Goal: Transaction & Acquisition: Purchase product/service

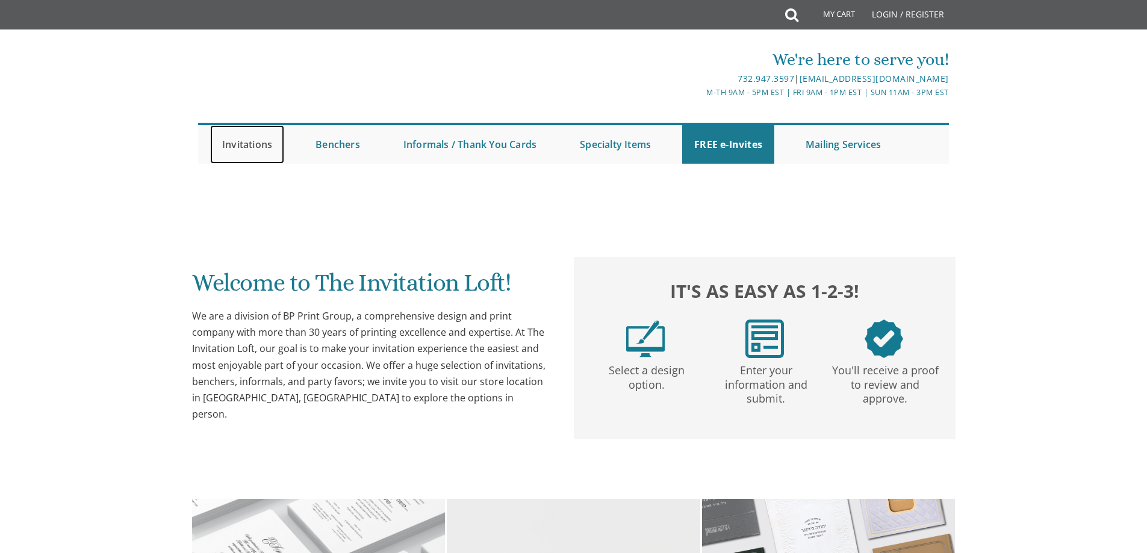
click at [262, 137] on link "Invitations" at bounding box center [247, 144] width 74 height 39
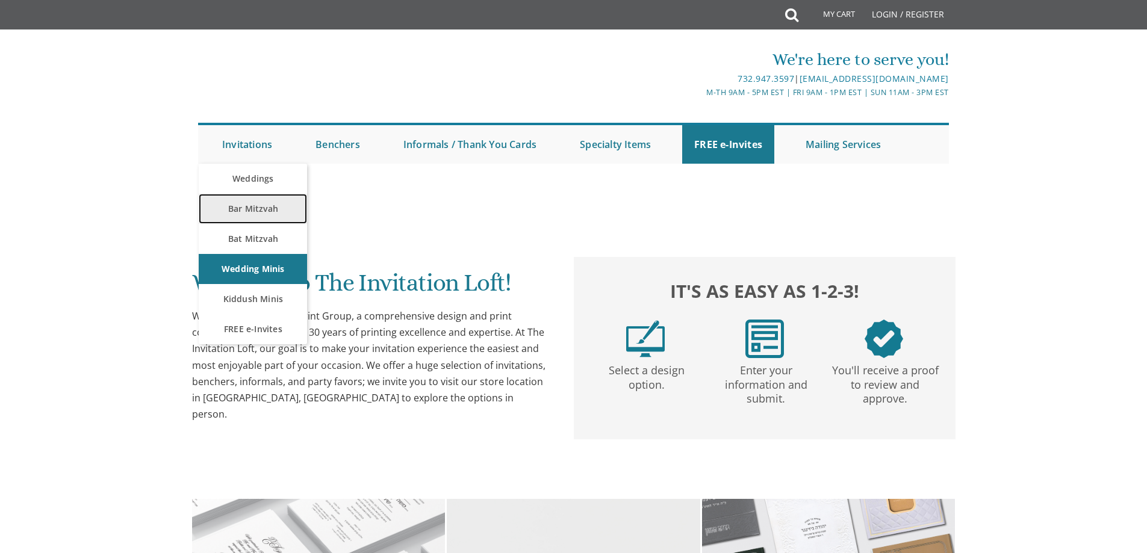
click at [262, 201] on link "Bar Mitzvah" at bounding box center [253, 209] width 108 height 30
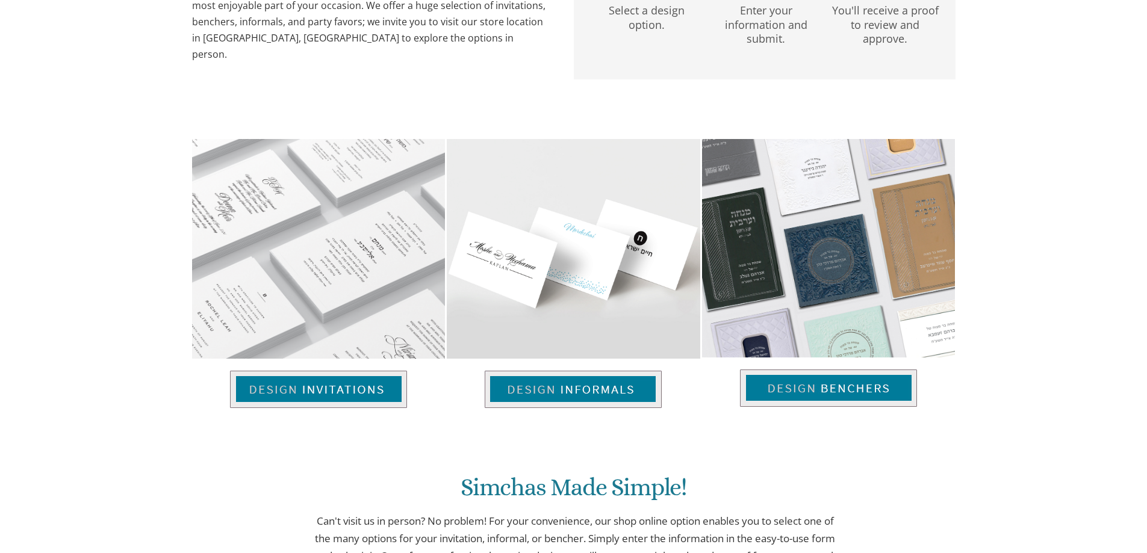
scroll to position [361, 0]
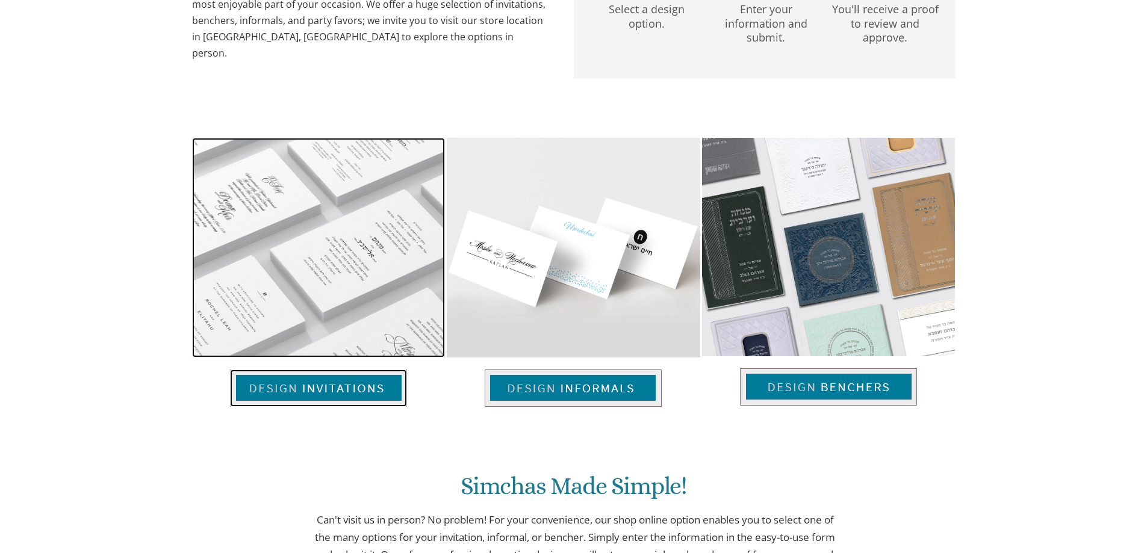
click at [359, 393] on img at bounding box center [318, 388] width 177 height 37
click at [357, 393] on img at bounding box center [318, 388] width 177 height 37
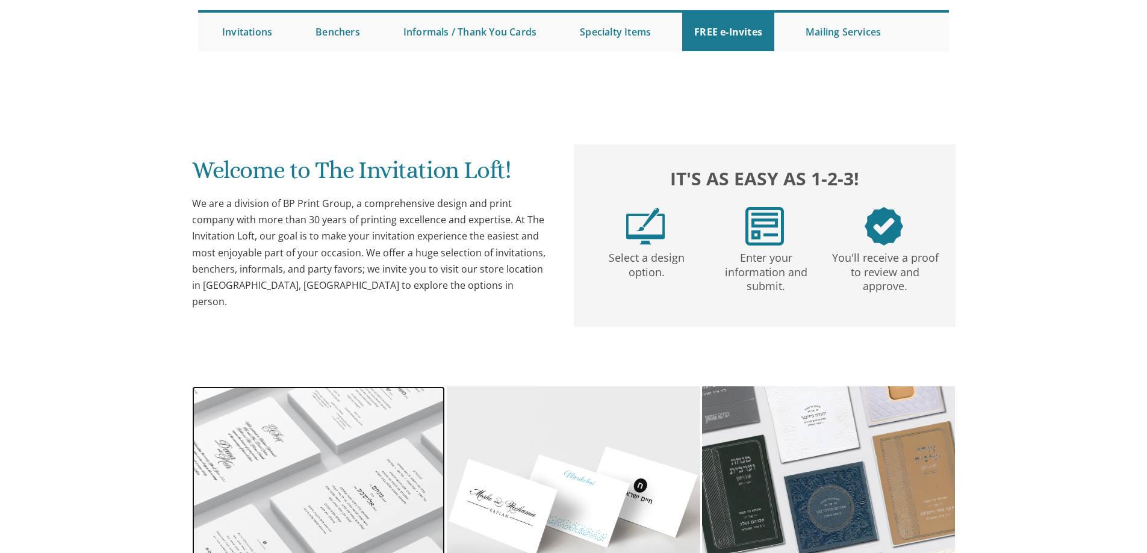
scroll to position [0, 0]
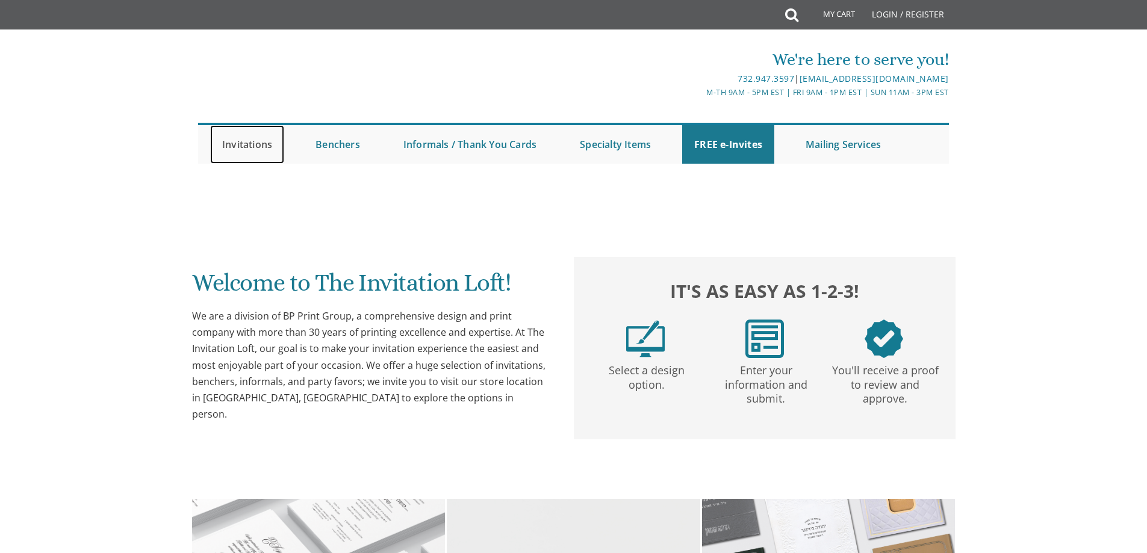
click at [262, 143] on link "Invitations" at bounding box center [247, 144] width 74 height 39
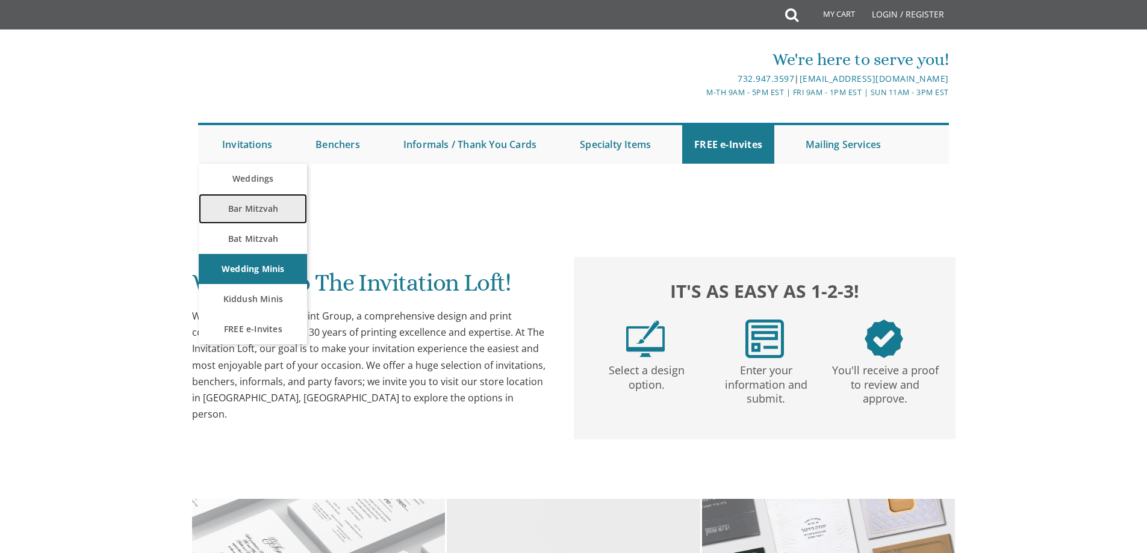
click at [258, 211] on link "Bar Mitzvah" at bounding box center [253, 209] width 108 height 30
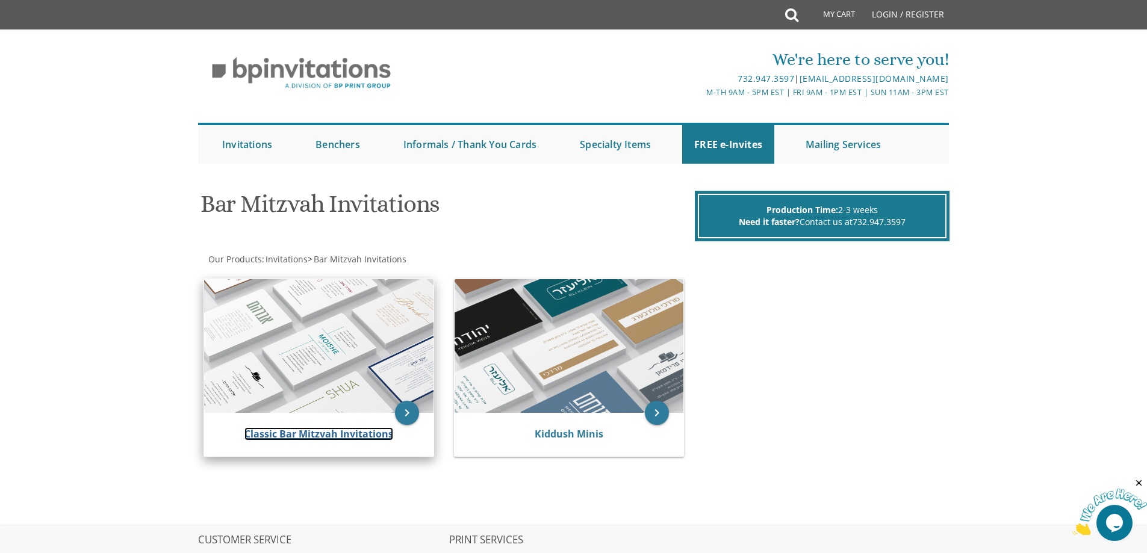
click at [333, 428] on link "Classic Bar Mitzvah Invitations" at bounding box center [319, 434] width 149 height 13
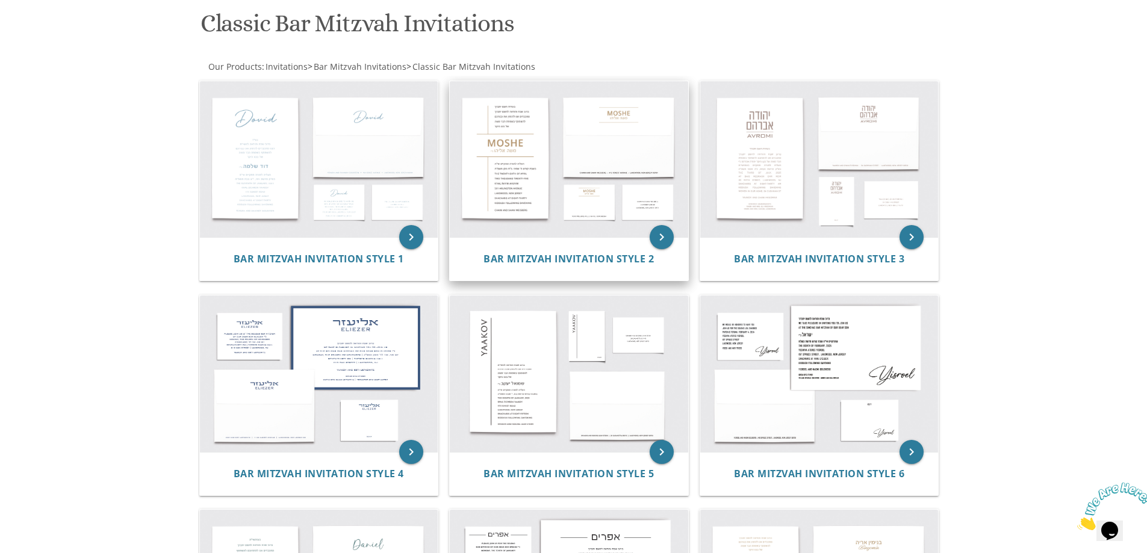
click at [517, 208] on img at bounding box center [569, 159] width 238 height 157
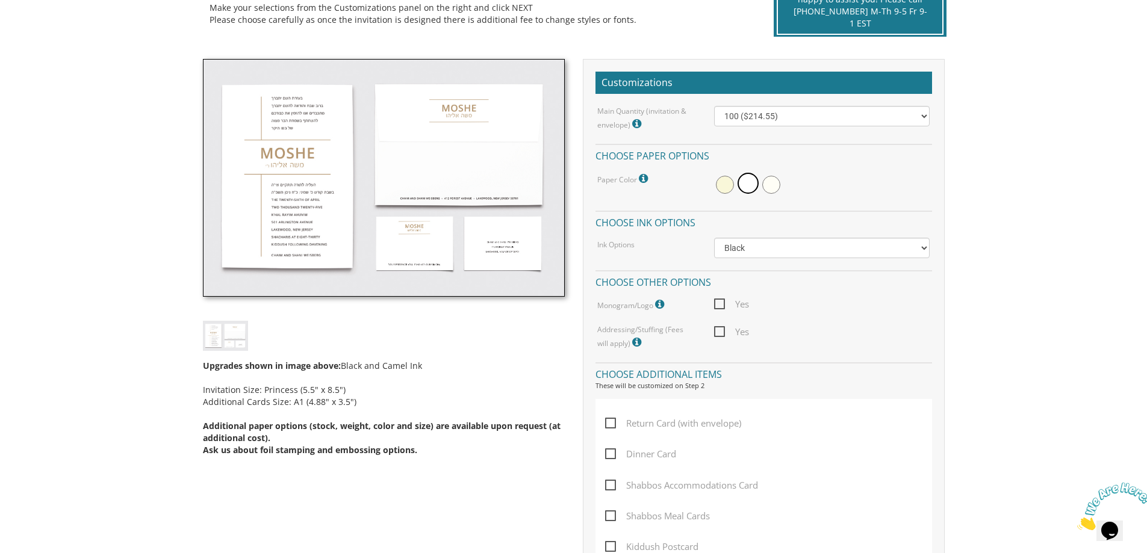
scroll to position [181, 0]
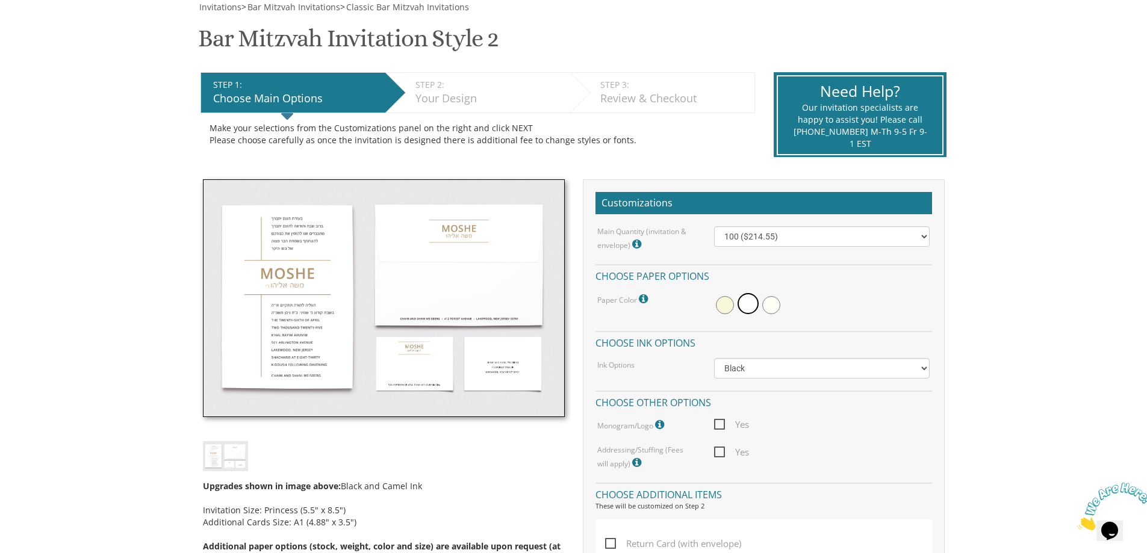
click at [240, 452] on img at bounding box center [225, 456] width 45 height 30
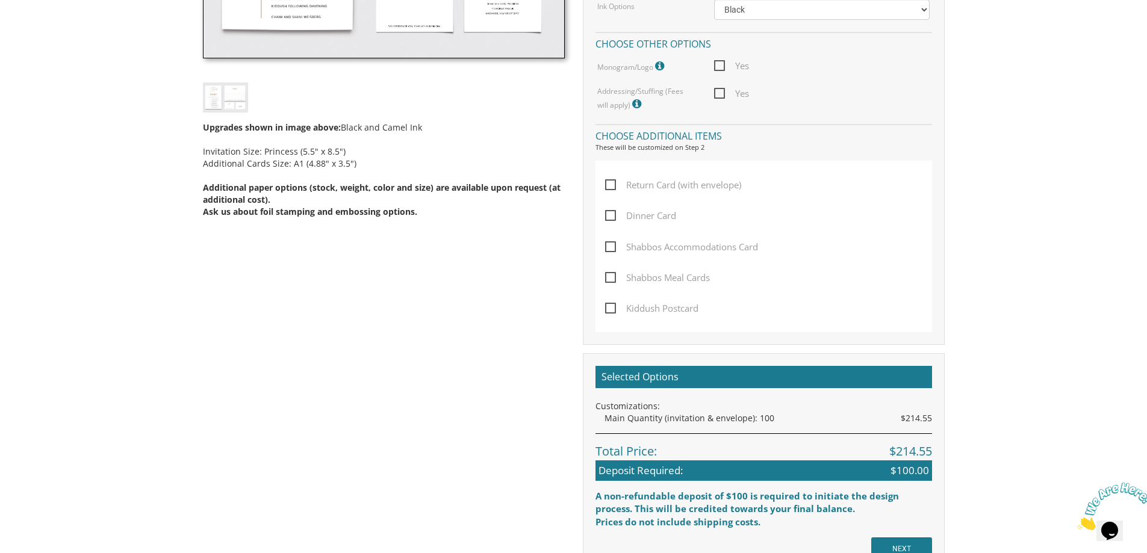
scroll to position [662, 0]
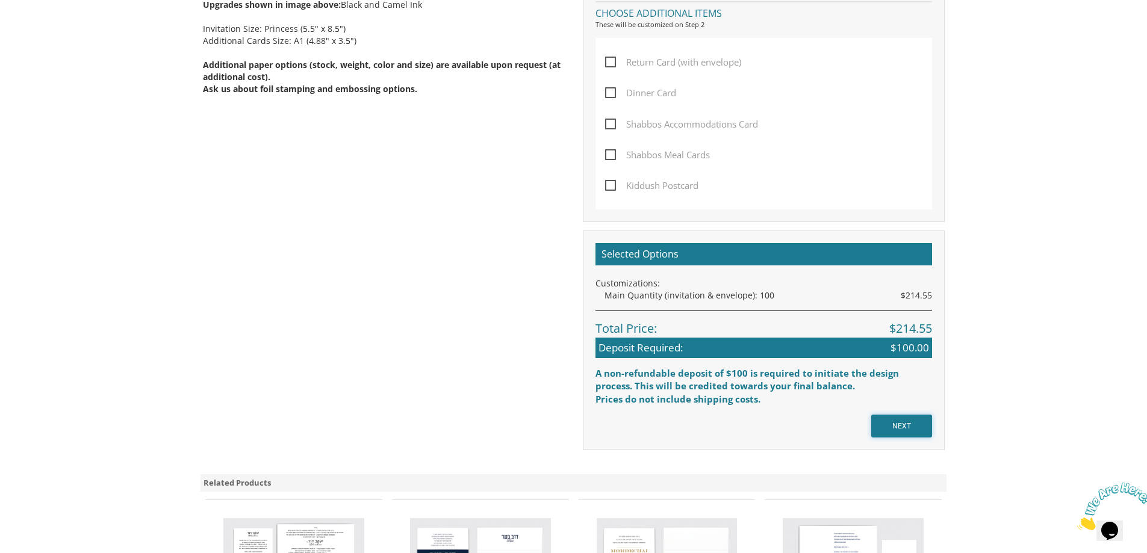
click at [912, 416] on input "NEXT" at bounding box center [901, 426] width 61 height 23
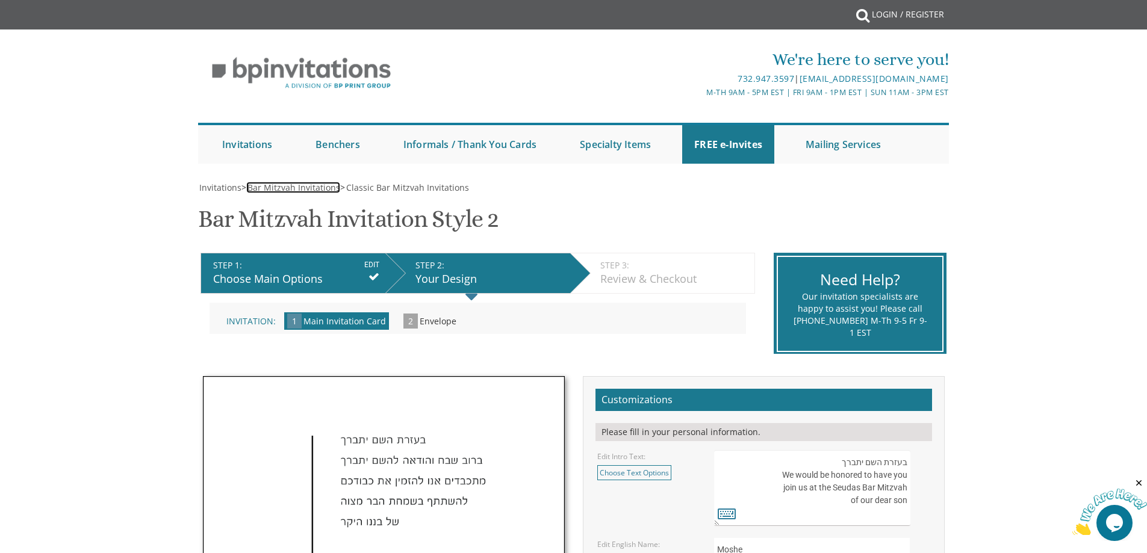
click at [263, 190] on span "Bar Mitzvah Invitations" at bounding box center [294, 187] width 93 height 11
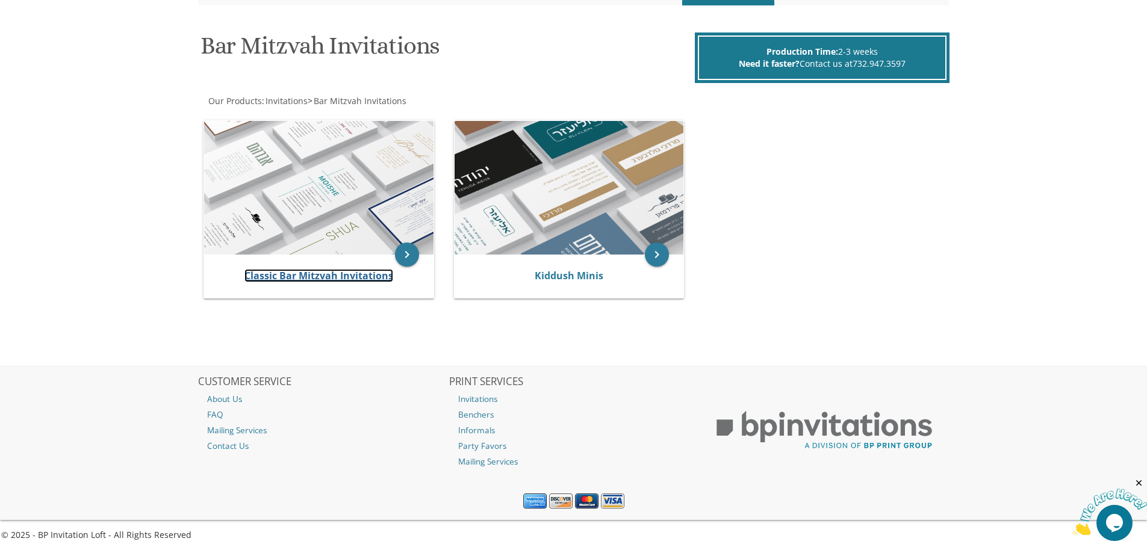
drag, startPoint x: 342, startPoint y: 278, endPoint x: 641, endPoint y: 311, distance: 300.5
click at [341, 276] on link "Classic Bar Mitzvah Invitations" at bounding box center [319, 275] width 149 height 13
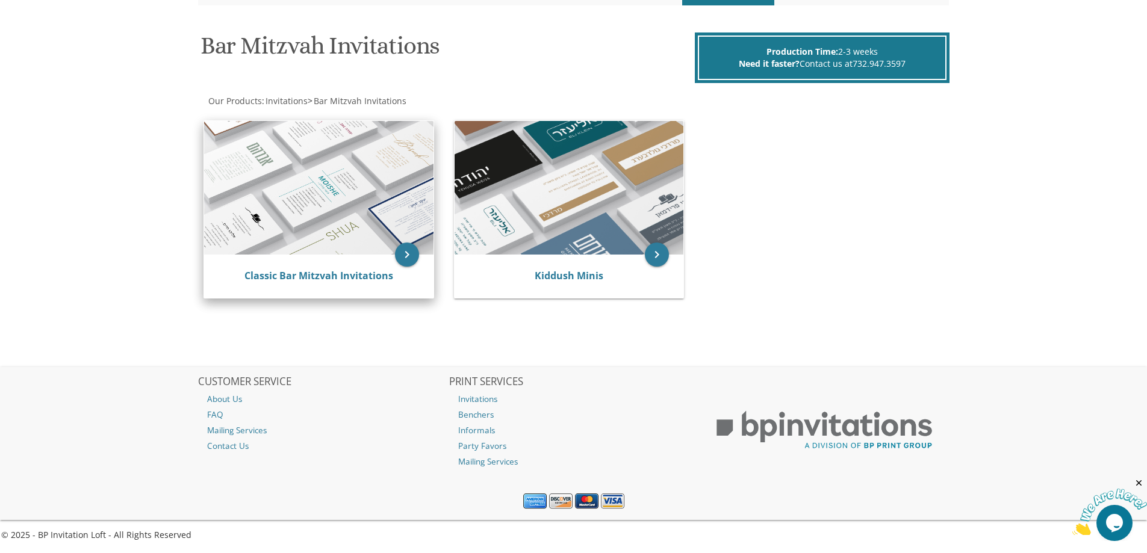
click at [347, 267] on div "Classic Bar Mitzvah Invitations" at bounding box center [318, 276] width 229 height 43
click at [347, 275] on link "Classic Bar Mitzvah Invitations" at bounding box center [319, 275] width 149 height 13
click at [272, 269] on link "Classic Bar Mitzvah Invitations" at bounding box center [319, 275] width 149 height 13
click at [381, 275] on link "Classic Bar Mitzvah Invitations" at bounding box center [319, 275] width 149 height 13
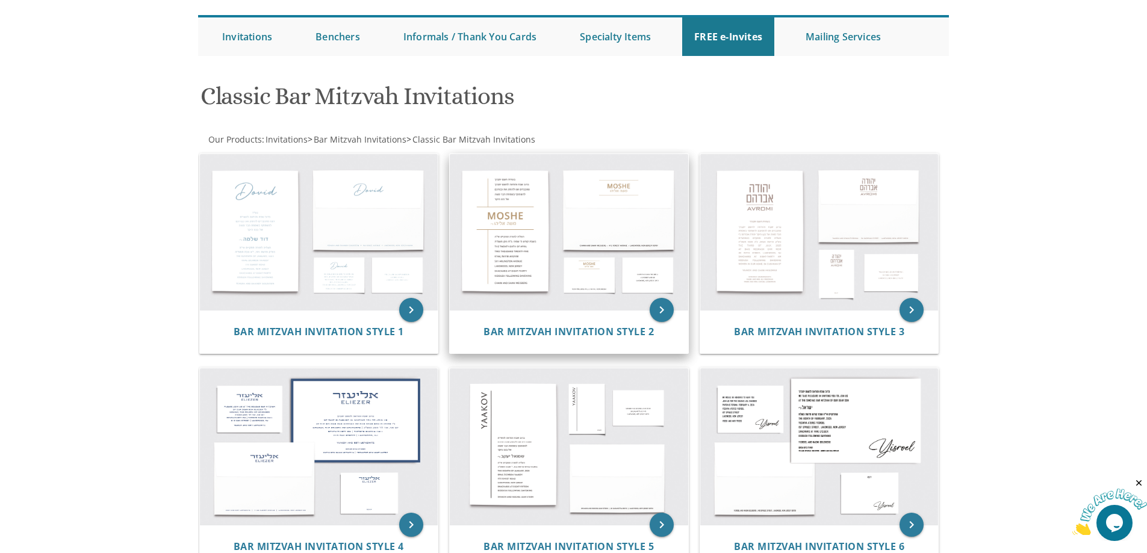
scroll to position [181, 0]
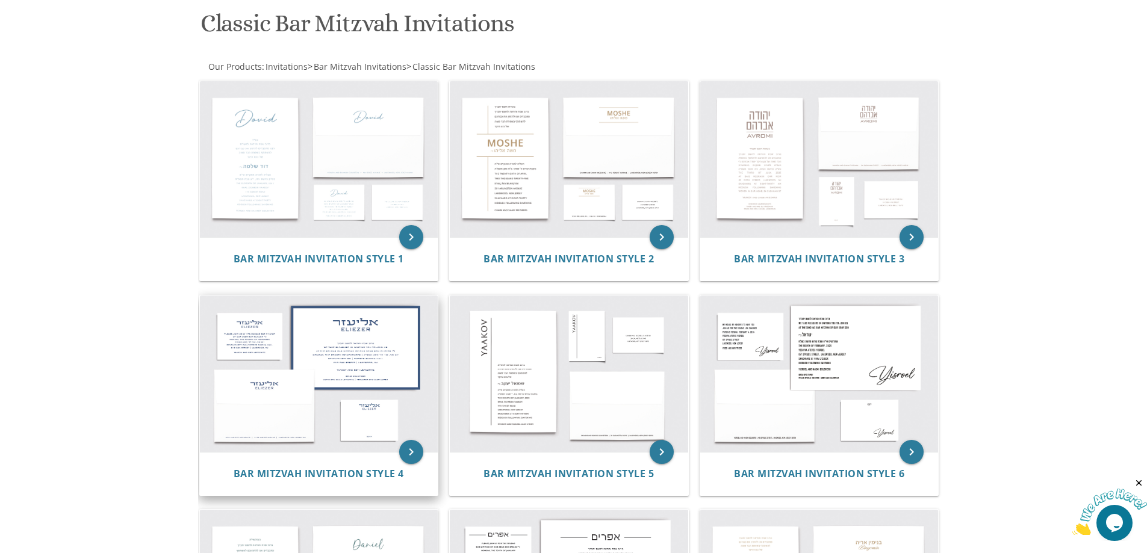
click at [364, 362] on img at bounding box center [319, 374] width 238 height 157
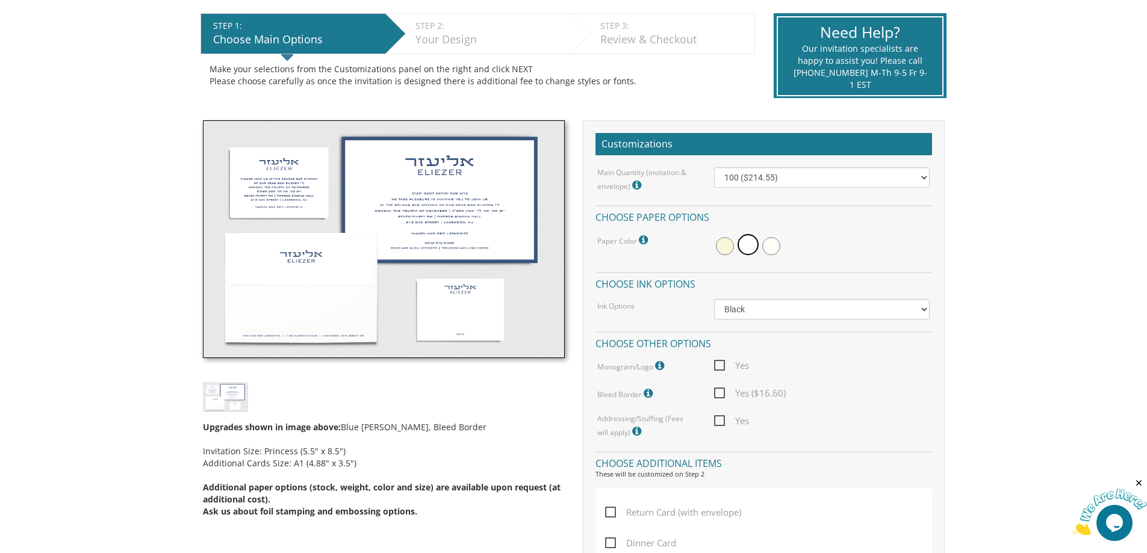
scroll to position [241, 0]
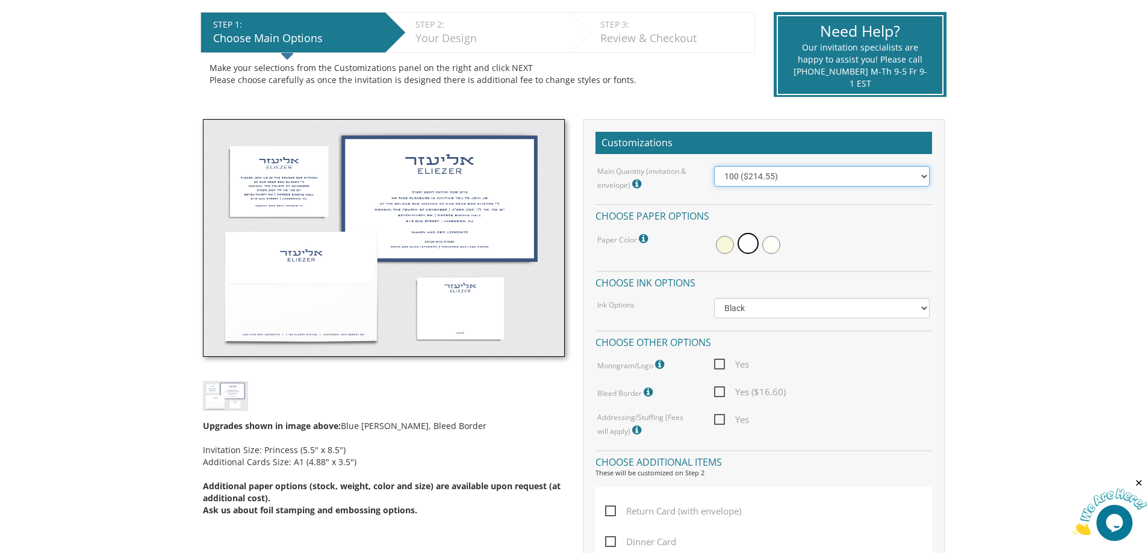
drag, startPoint x: 787, startPoint y: 179, endPoint x: 784, endPoint y: 185, distance: 7.3
click at [787, 179] on select "100 ($214.55) 200 ($254.60) 300 ($294.25) 400 ($333.55) 500 ($373.90) 600 ($413…" at bounding box center [822, 176] width 216 height 20
select select "200"
click at [714, 166] on select "100 ($214.55) 200 ($254.60) 300 ($294.25) 400 ($333.55) 500 ($373.90) 600 ($413…" at bounding box center [822, 176] width 216 height 20
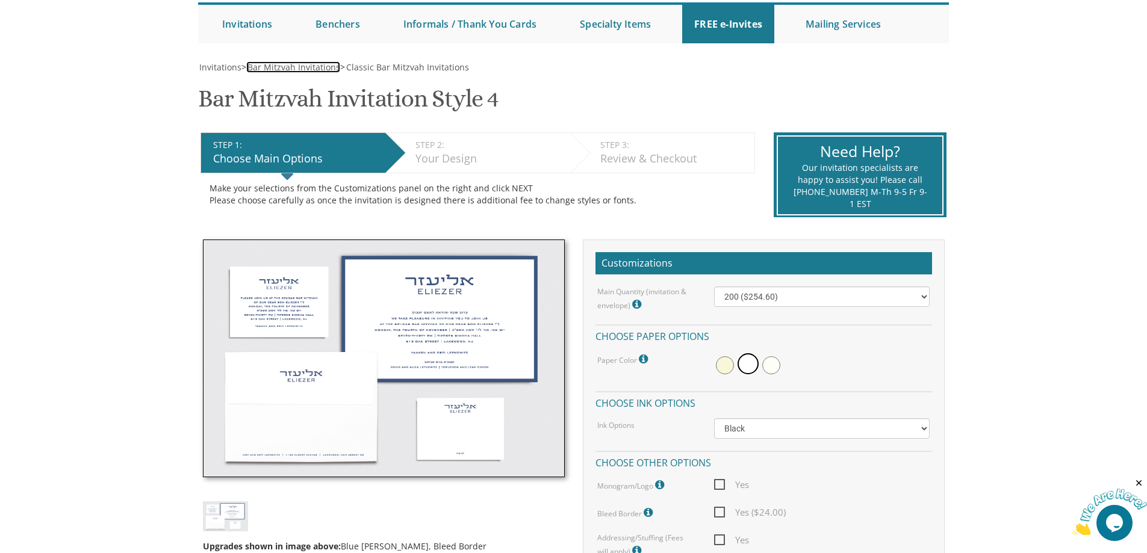
click at [304, 68] on span "Bar Mitzvah Invitations" at bounding box center [294, 66] width 93 height 11
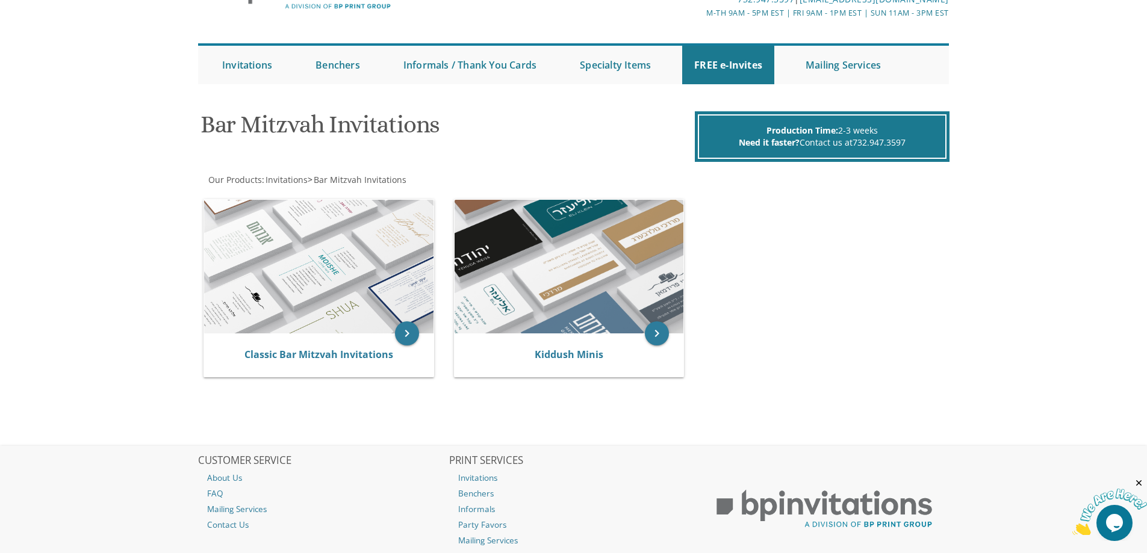
scroll to position [158, 0]
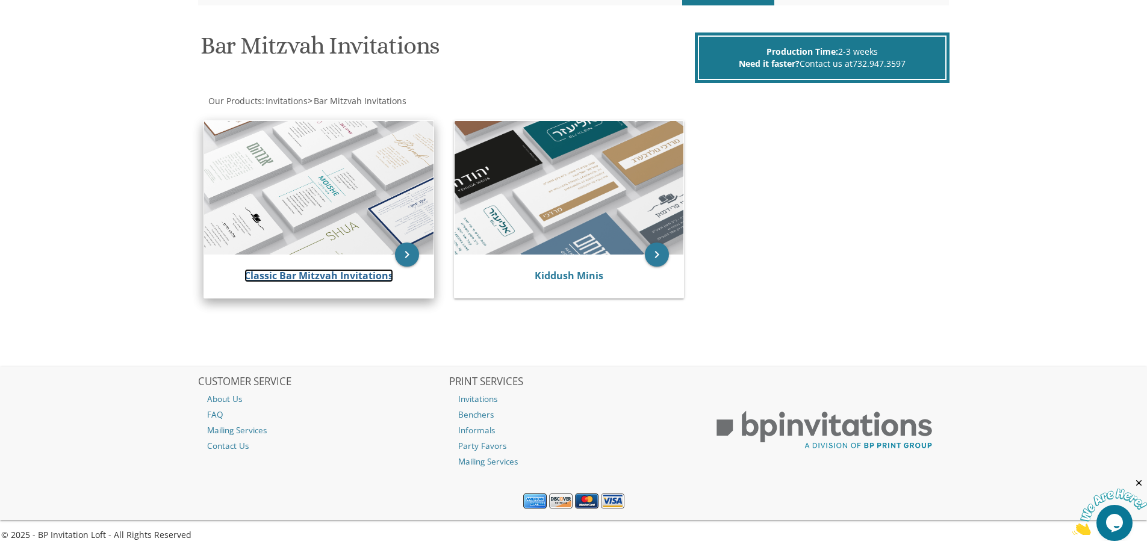
click at [385, 275] on link "Classic Bar Mitzvah Invitations" at bounding box center [319, 275] width 149 height 13
click at [361, 277] on link "Classic Bar Mitzvah Invitations" at bounding box center [319, 275] width 149 height 13
click at [328, 267] on div "Classic Bar Mitzvah Invitations" at bounding box center [318, 276] width 229 height 43
click at [328, 275] on link "Classic Bar Mitzvah Invitations" at bounding box center [319, 275] width 149 height 13
click at [337, 276] on link "Classic Bar Mitzvah Invitations" at bounding box center [319, 275] width 149 height 13
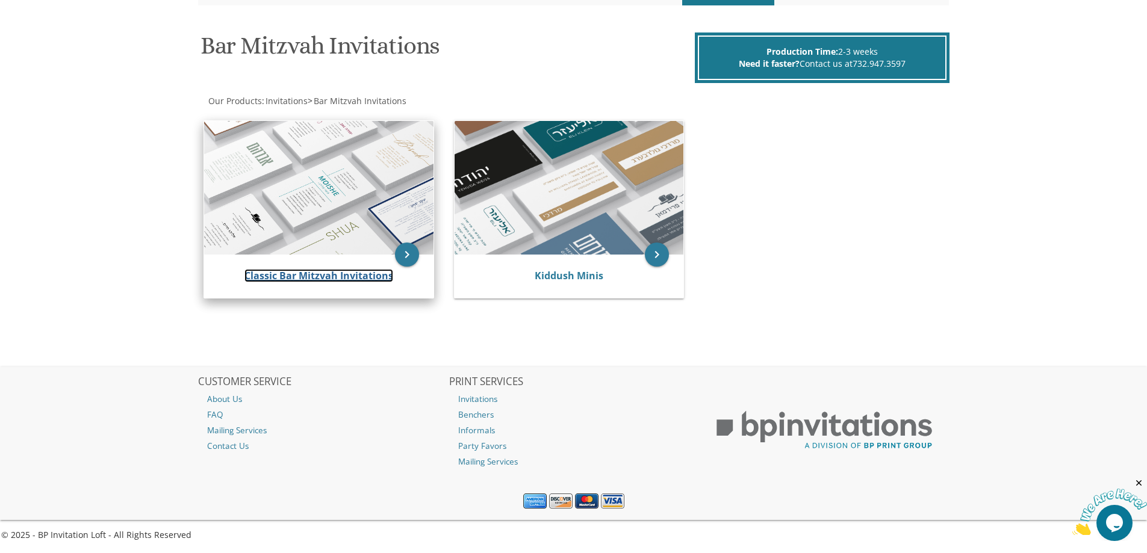
click at [294, 269] on link "Classic Bar Mitzvah Invitations" at bounding box center [319, 275] width 149 height 13
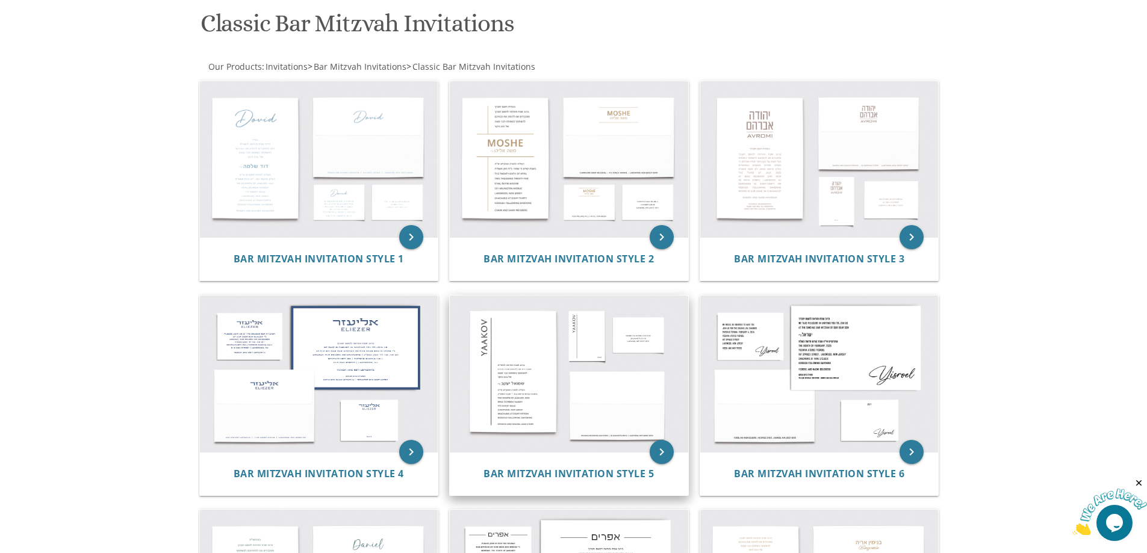
scroll to position [301, 0]
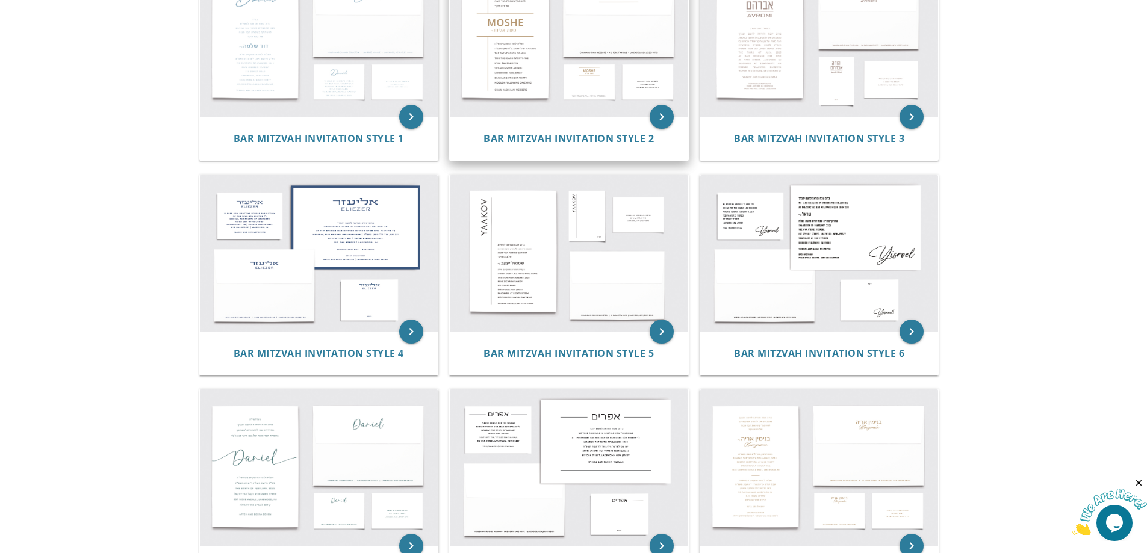
click at [596, 83] on img at bounding box center [569, 39] width 238 height 157
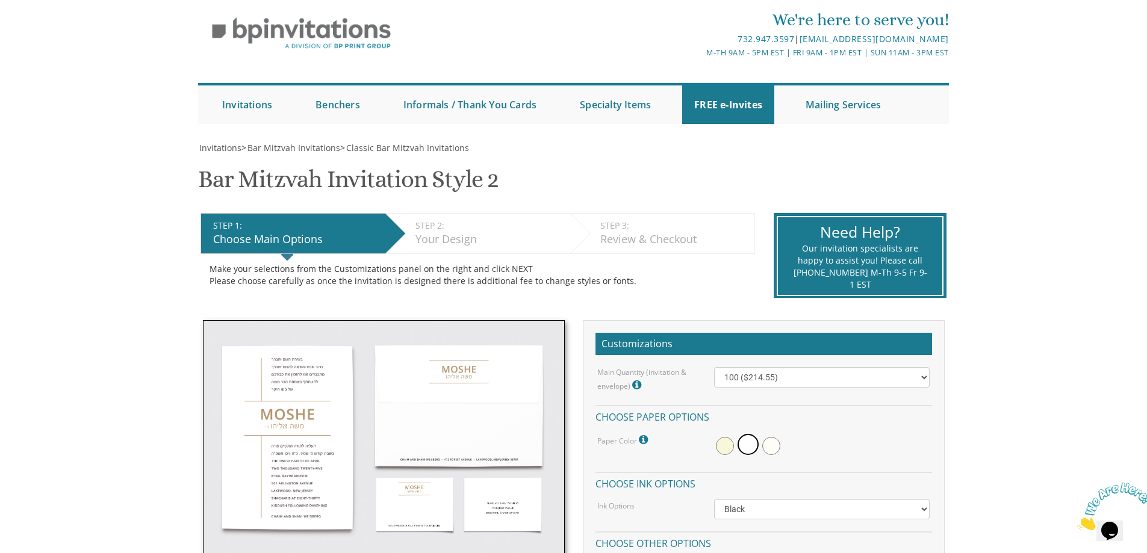
scroll to position [181, 0]
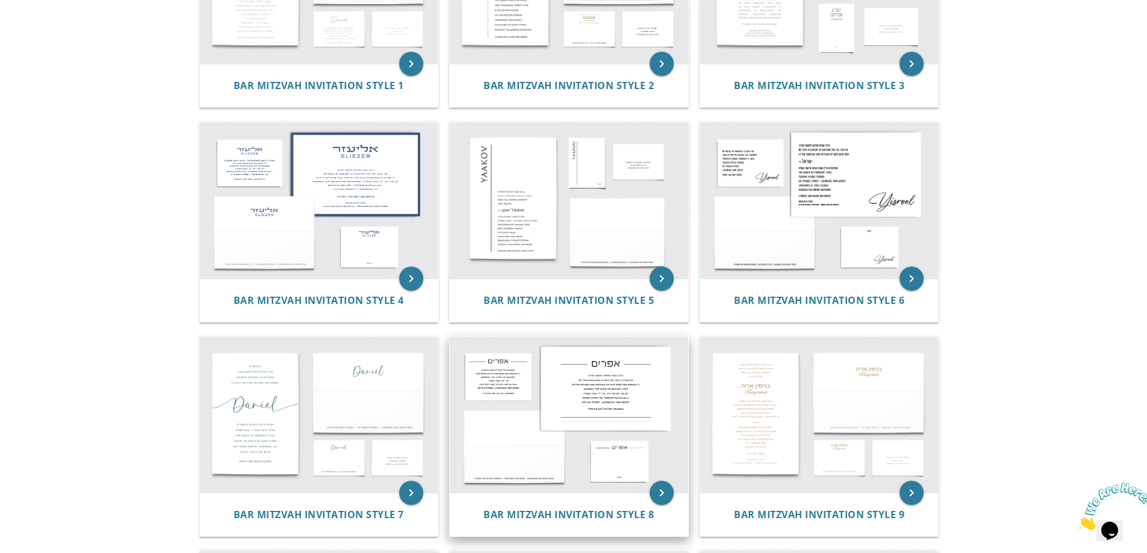
scroll to position [422, 0]
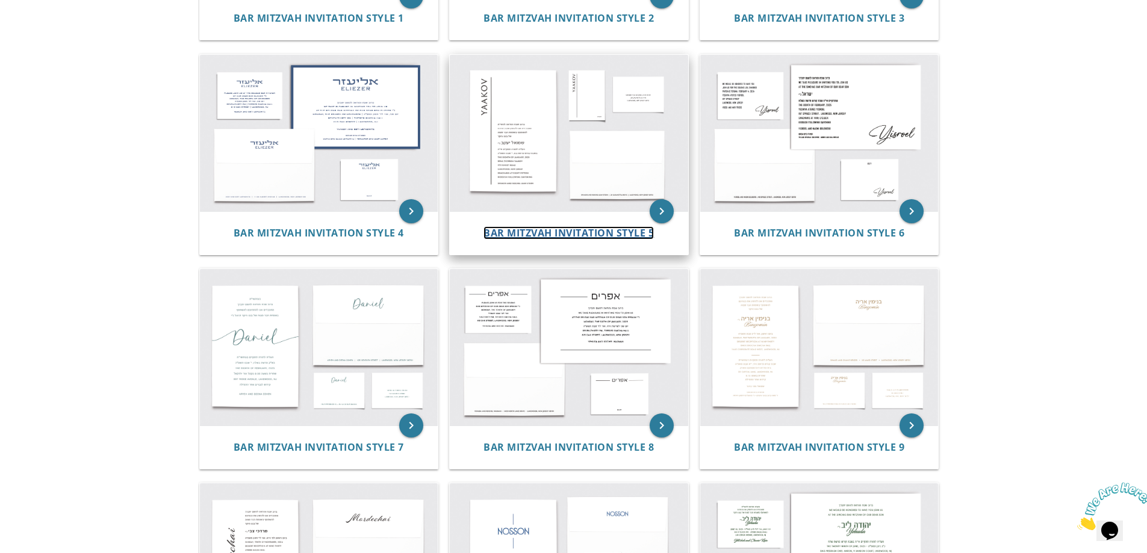
click at [589, 234] on span "Bar Mitzvah Invitation Style 5" at bounding box center [569, 232] width 170 height 13
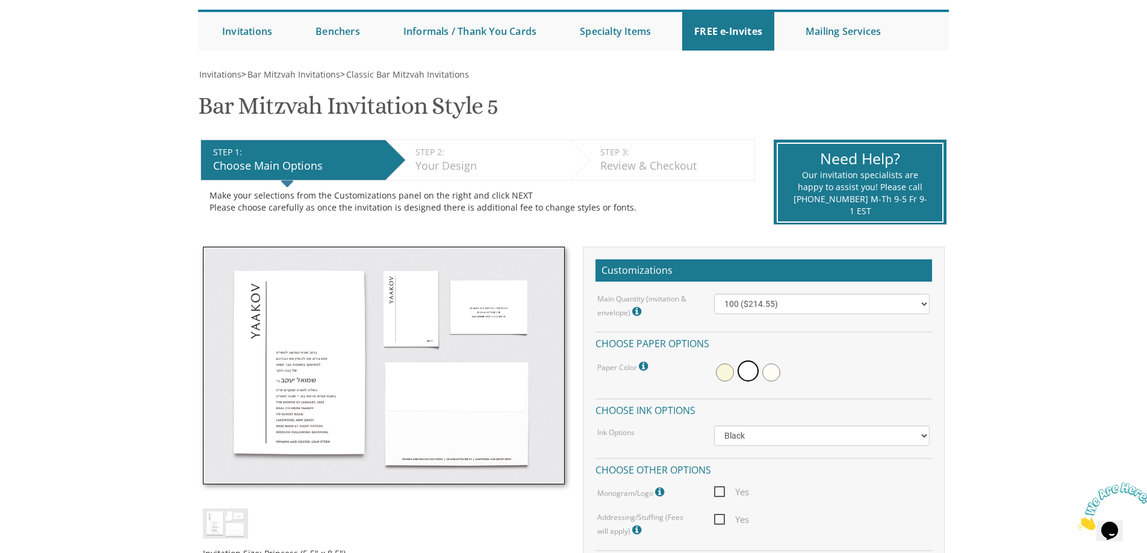
scroll to position [241, 0]
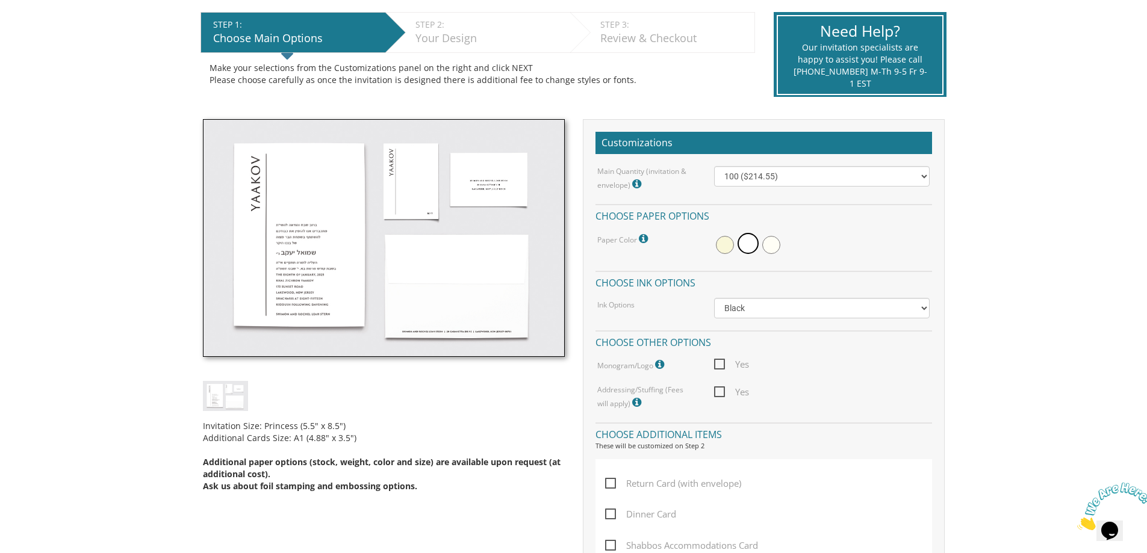
click at [457, 329] on img at bounding box center [384, 238] width 362 height 238
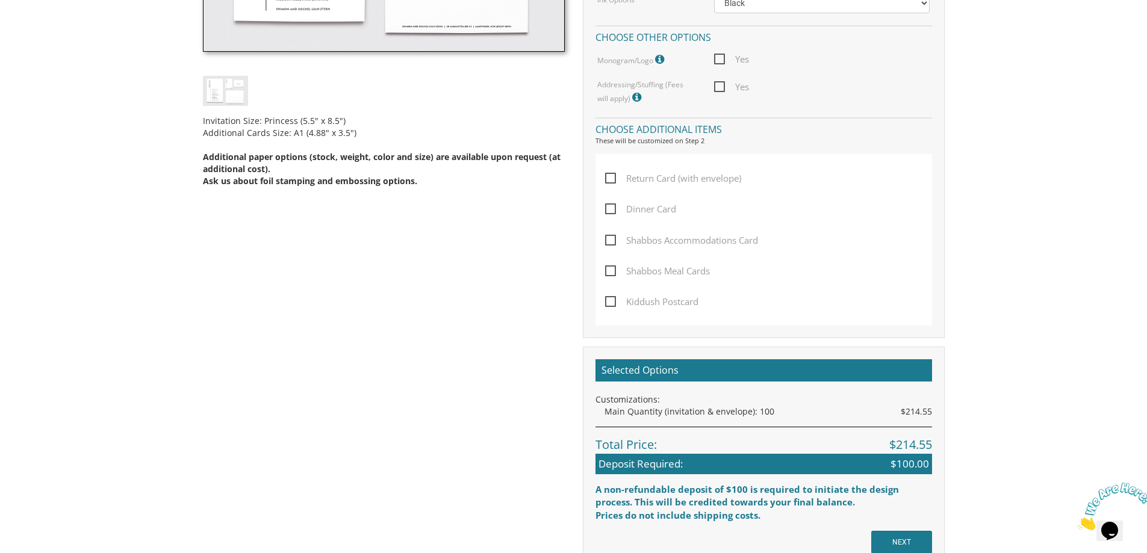
scroll to position [662, 0]
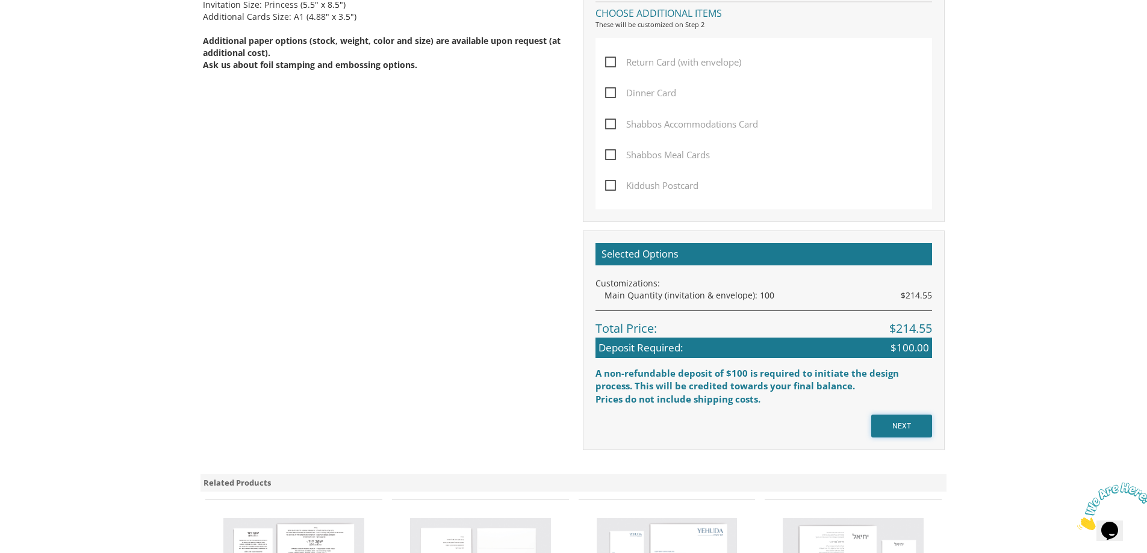
click at [888, 428] on input "NEXT" at bounding box center [901, 426] width 61 height 23
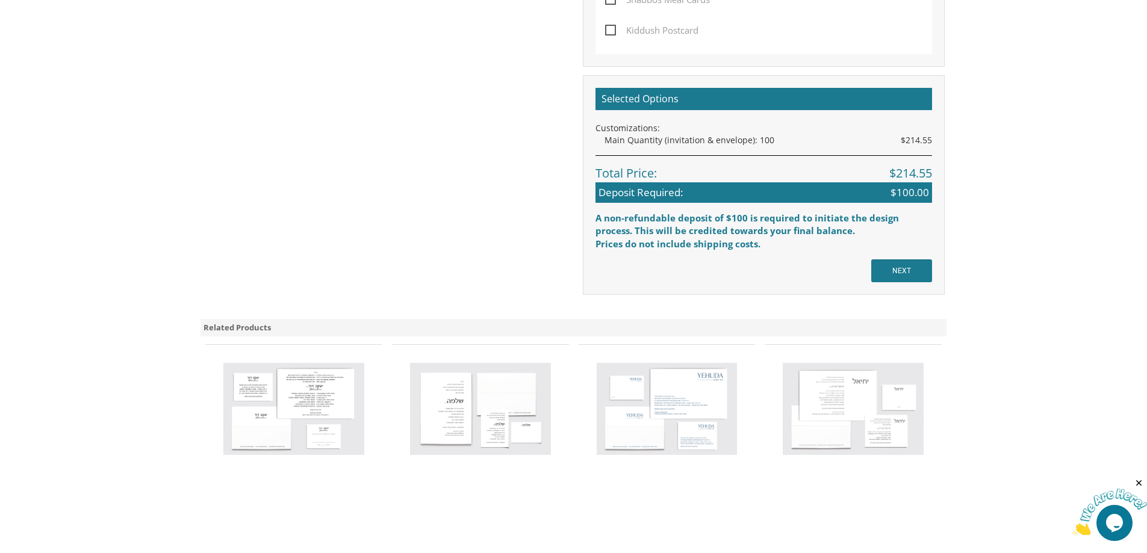
scroll to position [834, 0]
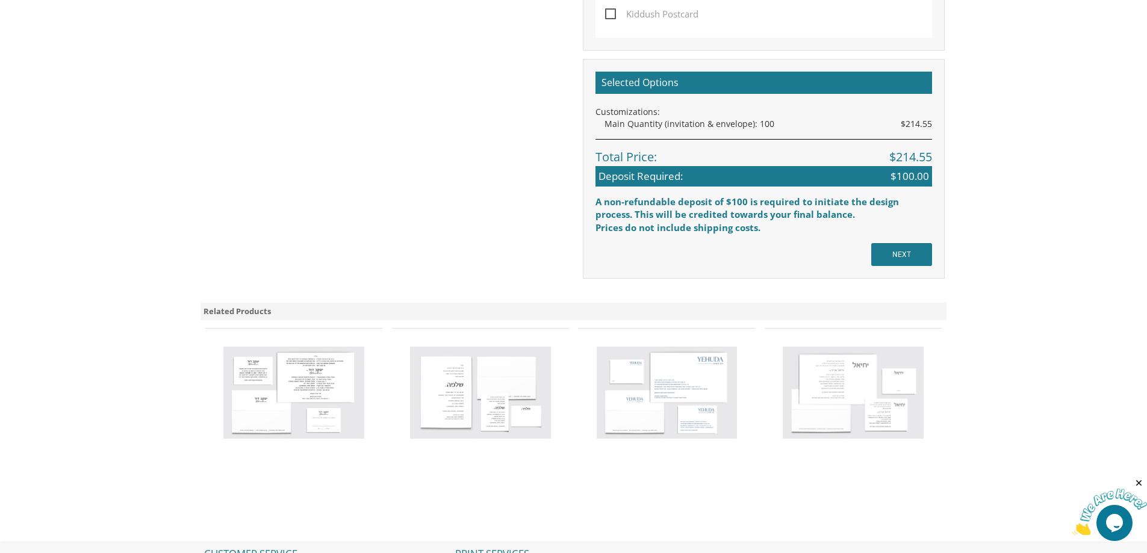
click at [343, 395] on img at bounding box center [293, 393] width 141 height 93
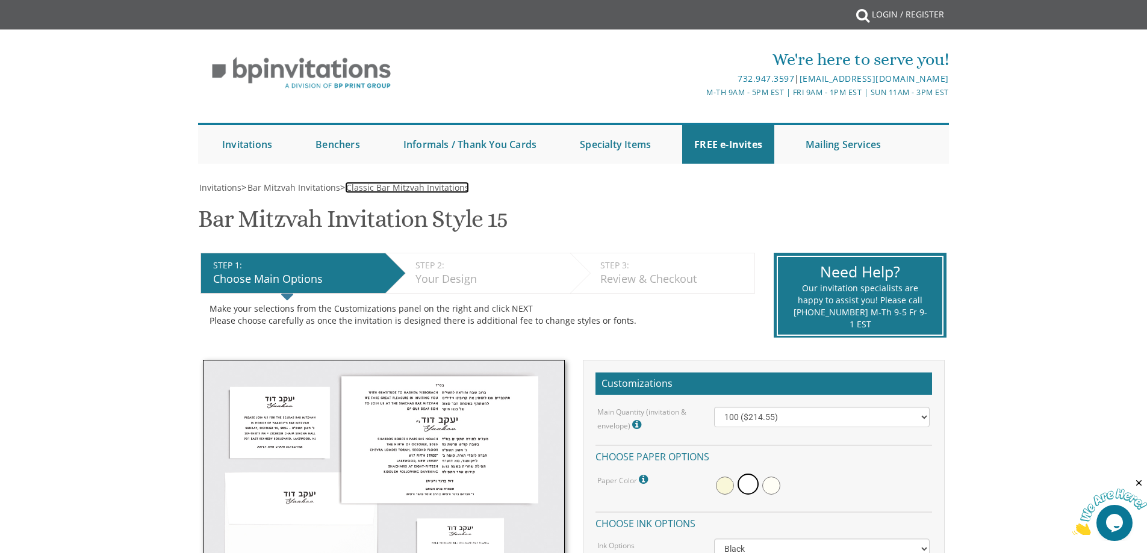
click at [408, 189] on span "Classic Bar Mitzvah Invitations" at bounding box center [407, 187] width 123 height 11
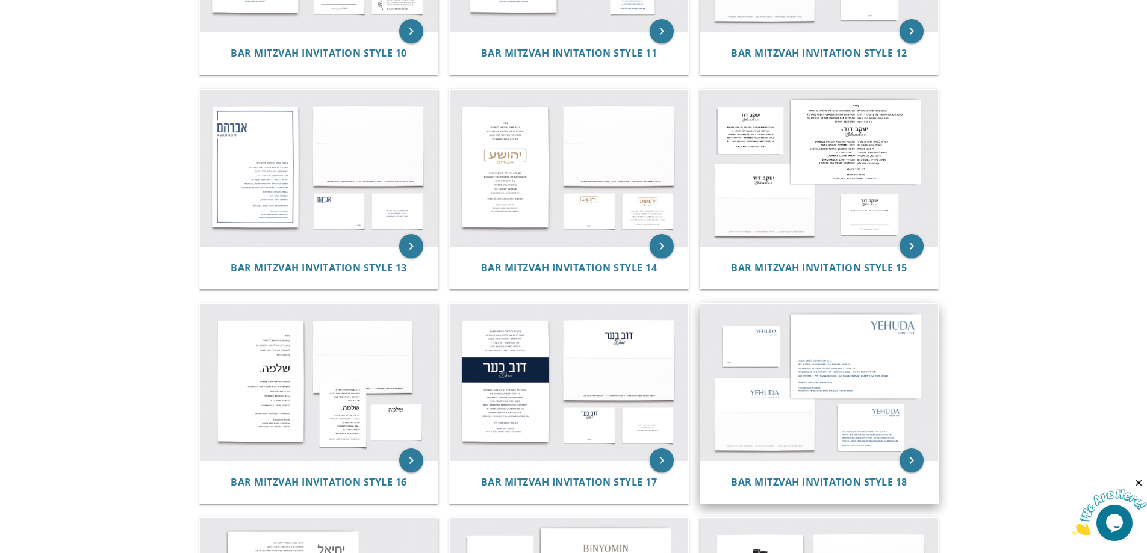
scroll to position [1024, 0]
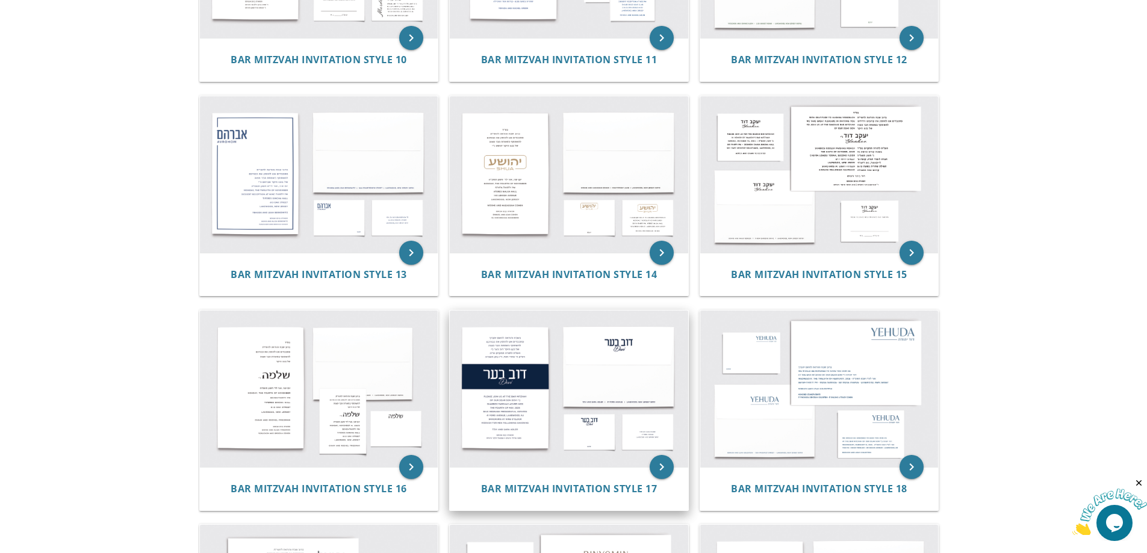
click at [522, 370] on img at bounding box center [569, 389] width 238 height 157
click at [520, 378] on img at bounding box center [569, 389] width 238 height 157
